Goal: Transaction & Acquisition: Purchase product/service

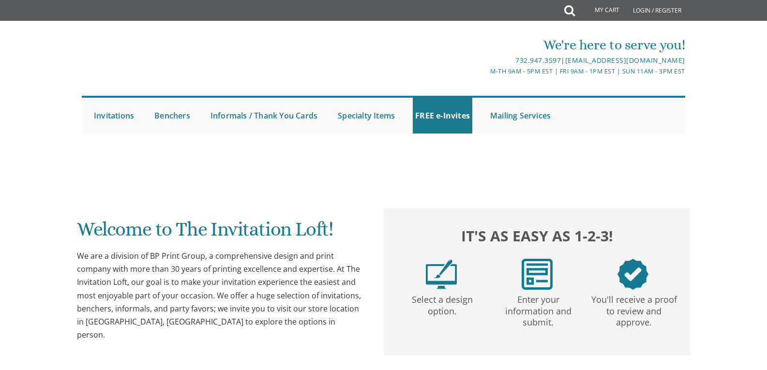
click at [126, 139] on div at bounding box center [384, 143] width 620 height 10
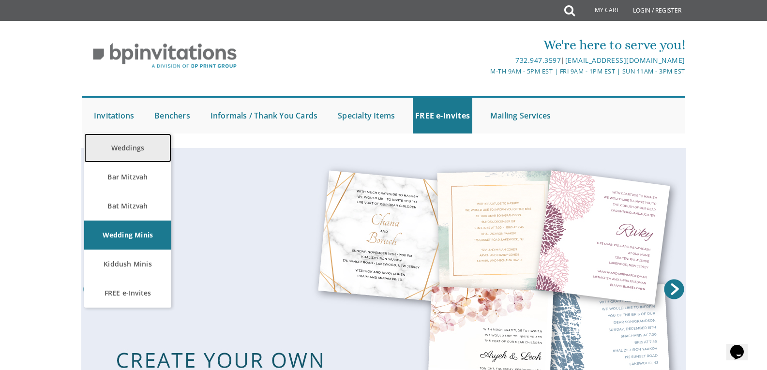
click at [115, 150] on link "Weddings" at bounding box center [127, 148] width 87 height 29
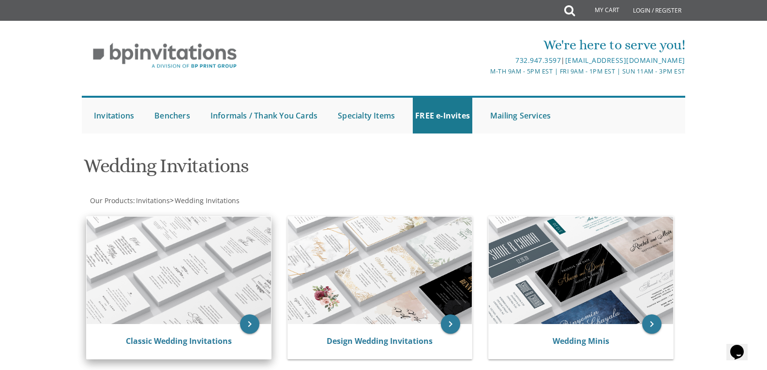
click at [146, 292] on img at bounding box center [179, 270] width 184 height 107
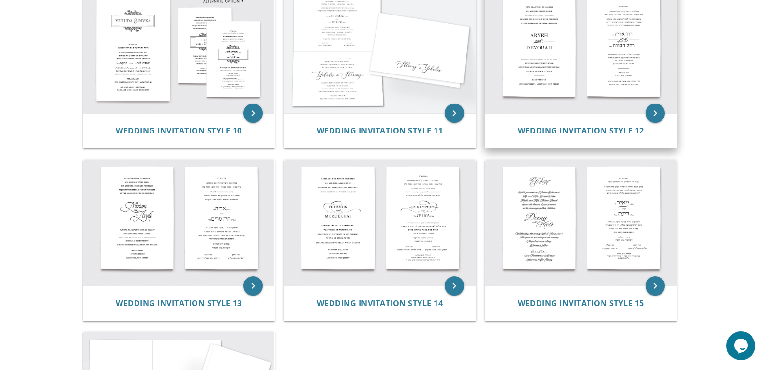
scroll to position [752, 0]
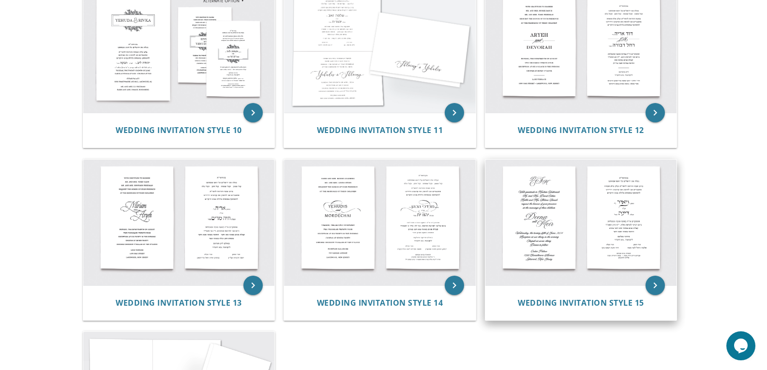
click at [560, 216] on img at bounding box center [582, 223] width 192 height 126
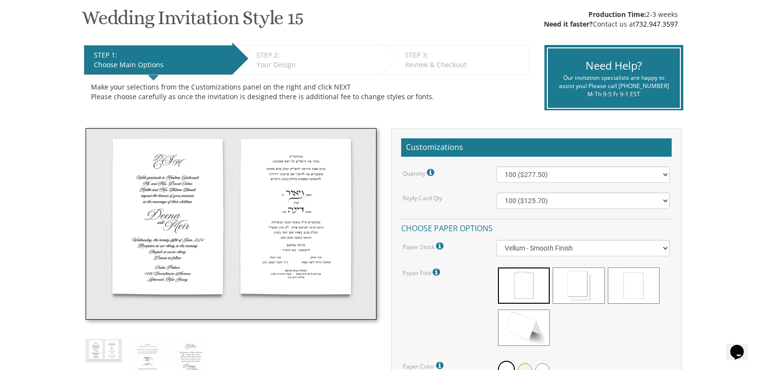
scroll to position [162, 0]
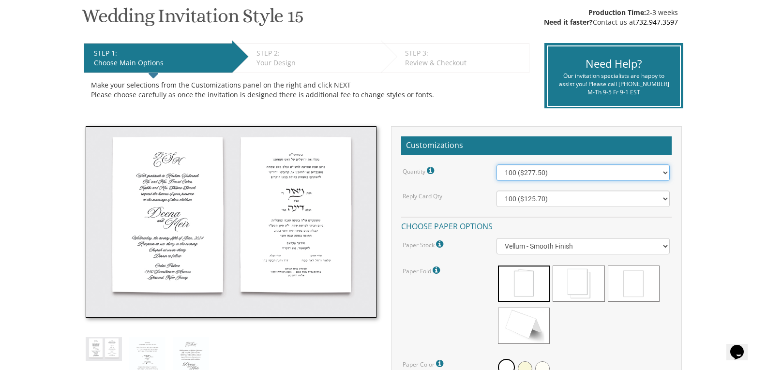
click at [663, 172] on select "100 ($277.50) 200 ($330.45) 300 ($380.65) 400 ($432.70) 500 ($482.10) 600 ($534…" at bounding box center [583, 173] width 173 height 16
select select "2000"
click at [497, 165] on select "100 ($277.50) 200 ($330.45) 300 ($380.65) 400 ($432.70) 500 ($482.10) 600 ($534…" at bounding box center [583, 173] width 173 height 16
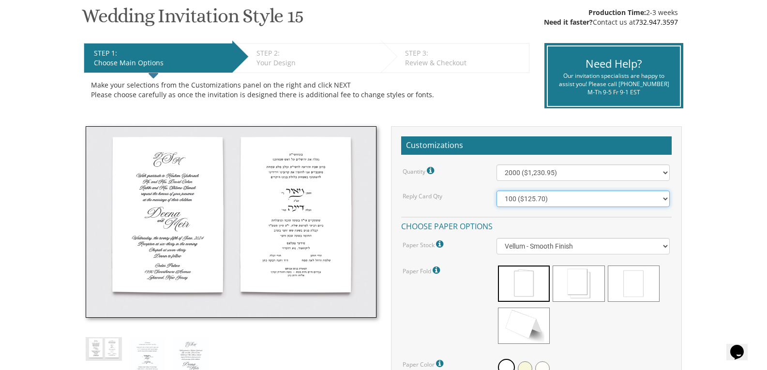
click at [666, 197] on select "100 ($125.70) 200 ($150.60) 300 ($177.95) 400 ($270.70) 500 ($225.30) 600 ($249…" at bounding box center [583, 199] width 173 height 16
select select "2000"
click at [497, 191] on select "100 ($125.70) 200 ($150.60) 300 ($177.95) 400 ($270.70) 500 ($225.30) 600 ($249…" at bounding box center [583, 199] width 173 height 16
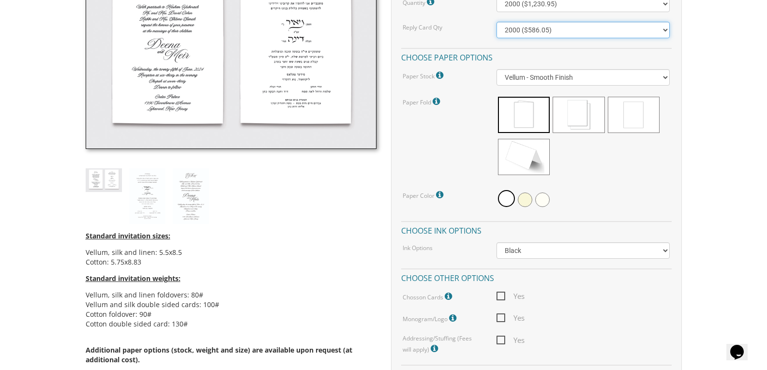
scroll to position [340, 0]
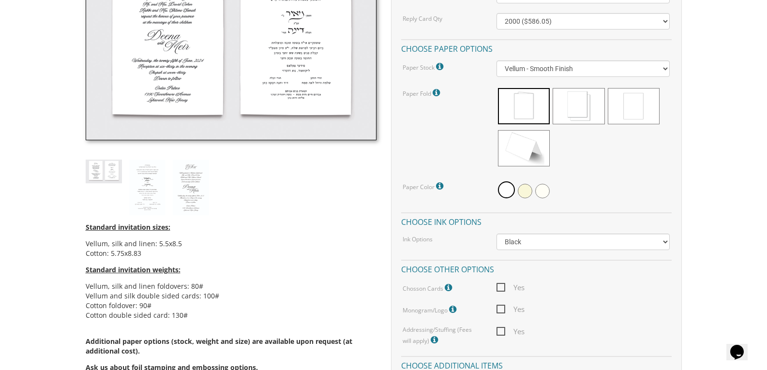
click at [502, 285] on span "Yes" at bounding box center [511, 288] width 28 height 12
click at [502, 285] on input "Yes" at bounding box center [500, 287] width 6 height 6
checkbox input "true"
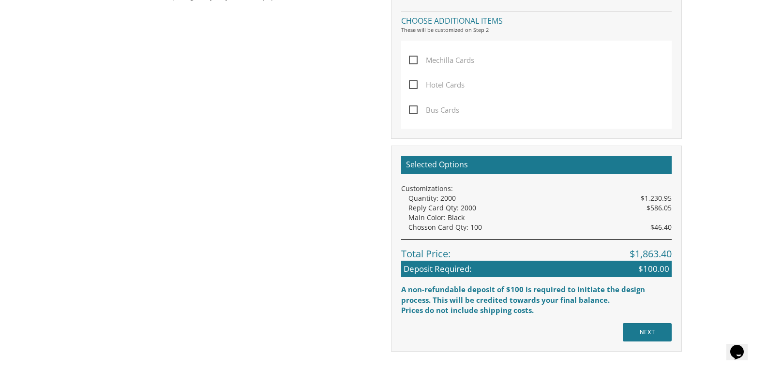
scroll to position [739, 0]
